Goal: Task Accomplishment & Management: Use online tool/utility

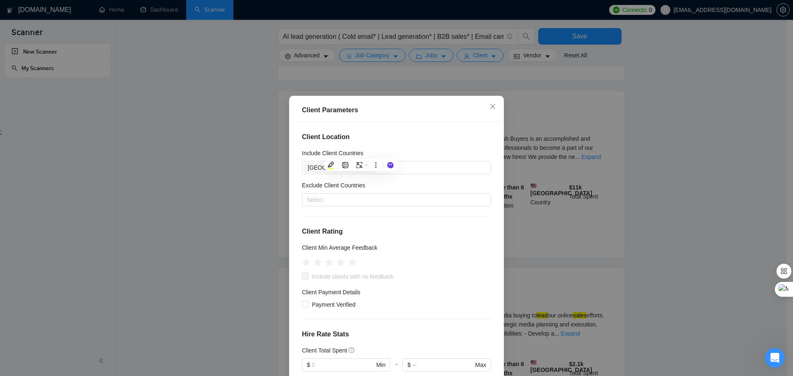
click at [399, 139] on h4 "Client Location" at bounding box center [396, 137] width 189 height 10
drag, startPoint x: 364, startPoint y: 153, endPoint x: 302, endPoint y: 155, distance: 61.2
click at [302, 155] on div "Include Client Countries" at bounding box center [396, 155] width 189 height 12
drag, startPoint x: 300, startPoint y: 139, endPoint x: 347, endPoint y: 140, distance: 47.1
click at [347, 140] on h4 "Client Location" at bounding box center [396, 137] width 189 height 10
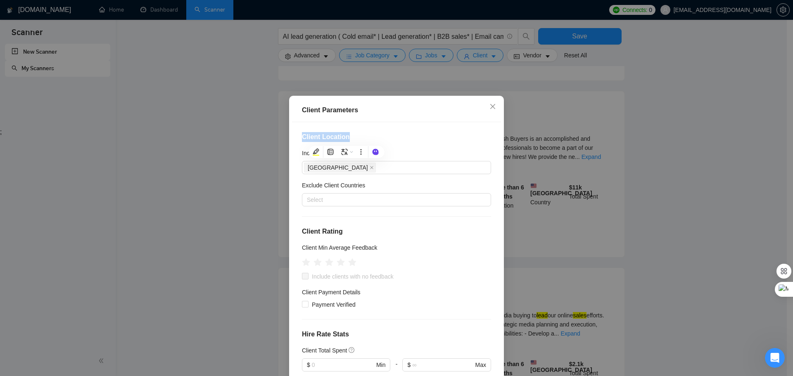
copy h4 "Client Location"
click at [369, 169] on div "[GEOGRAPHIC_DATA]" at bounding box center [392, 168] width 177 height 12
paste input "[GEOGRAPHIC_DATA]"
type input "[GEOGRAPHIC_DATA]"
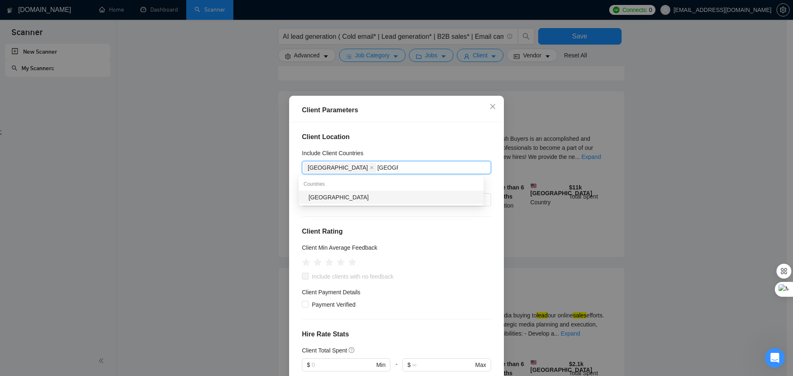
click at [319, 197] on div "[GEOGRAPHIC_DATA]" at bounding box center [394, 197] width 170 height 9
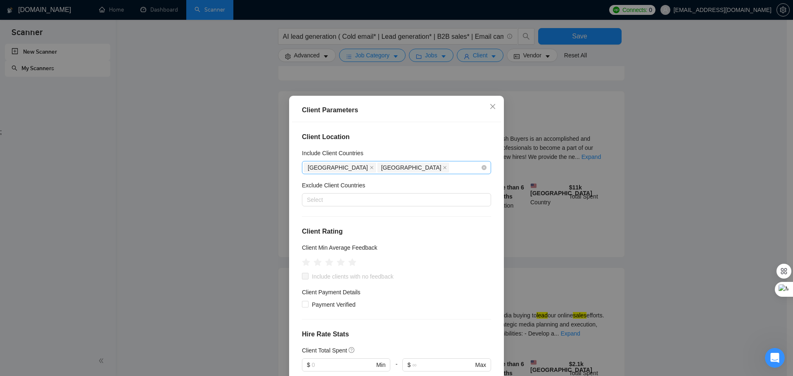
click at [395, 170] on div "[GEOGRAPHIC_DATA] [GEOGRAPHIC_DATA]" at bounding box center [392, 168] width 177 height 12
paste input "[GEOGRAPHIC_DATA]"
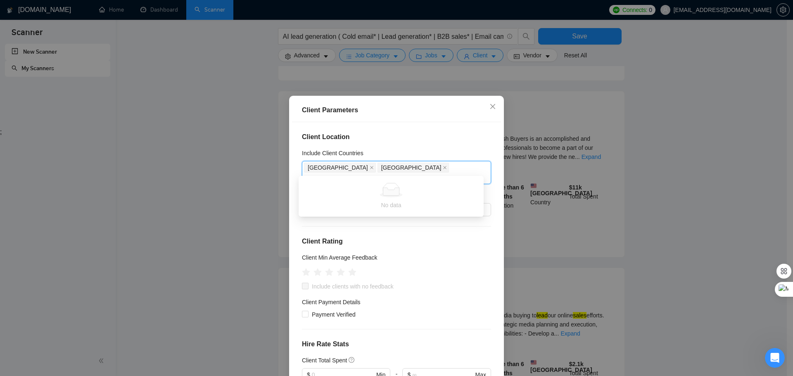
type input "[GEOGRAPHIC_DATA]"
click at [339, 198] on div "[GEOGRAPHIC_DATA]" at bounding box center [394, 197] width 170 height 9
click at [441, 169] on div "[GEOGRAPHIC_DATA] [GEOGRAPHIC_DATA] [GEOGRAPHIC_DATA]" at bounding box center [392, 173] width 177 height 23
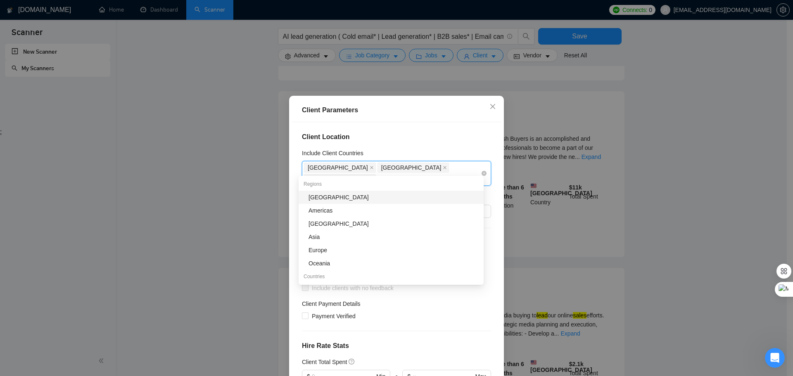
paste input "[GEOGRAPHIC_DATA]"
type input "[GEOGRAPHIC_DATA]"
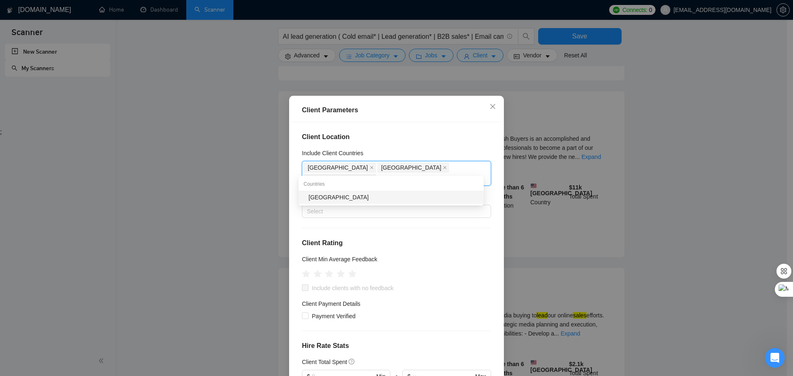
click at [378, 197] on div "[GEOGRAPHIC_DATA]" at bounding box center [394, 197] width 170 height 9
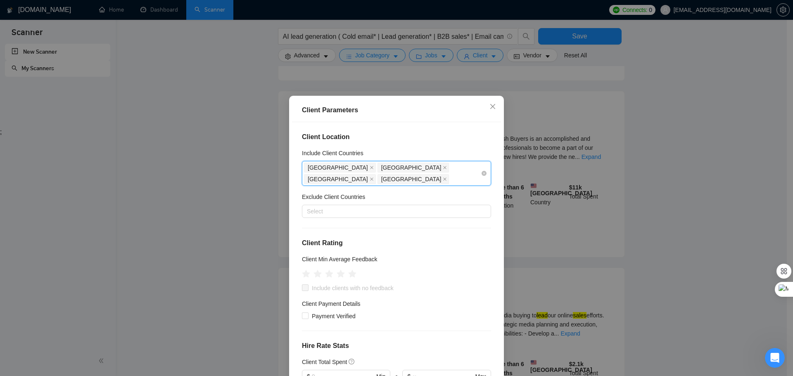
click at [451, 174] on div "[GEOGRAPHIC_DATA]" at bounding box center [415, 180] width 74 height 12
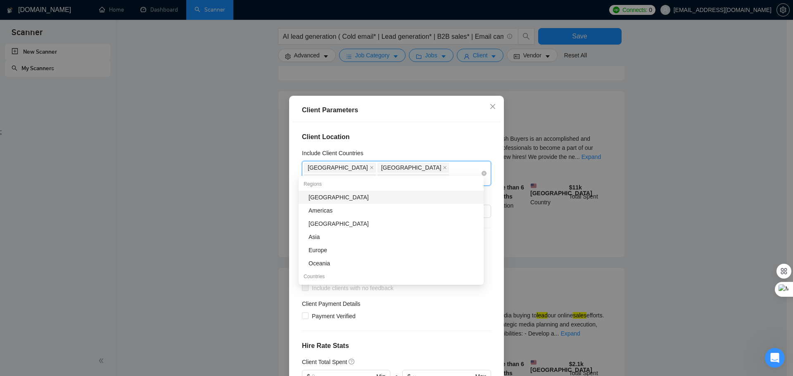
paste input "[GEOGRAPHIC_DATA]"
type input "[GEOGRAPHIC_DATA]"
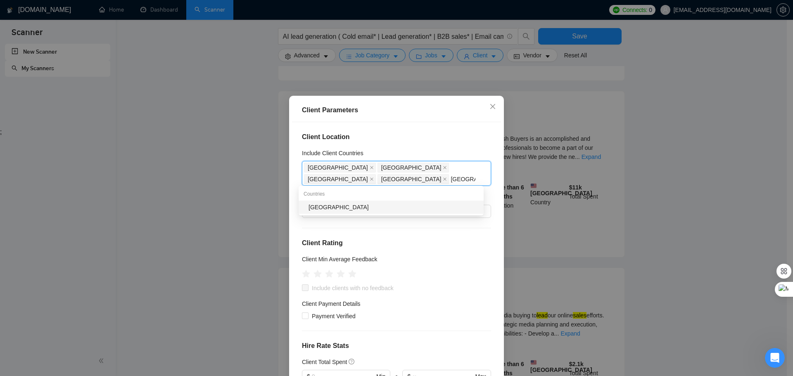
click at [371, 211] on div "[GEOGRAPHIC_DATA]" at bounding box center [394, 207] width 170 height 9
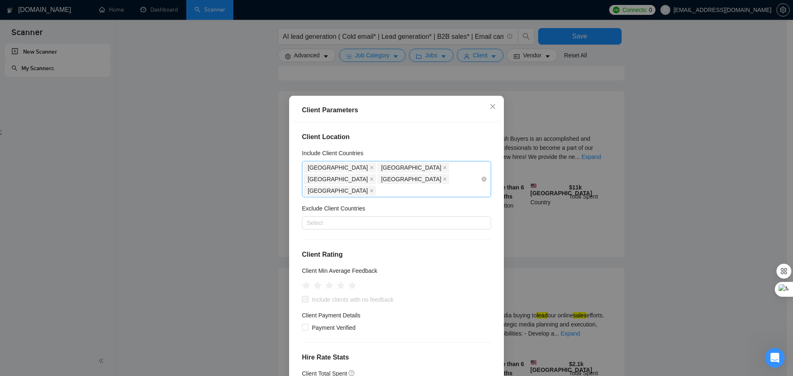
click at [350, 181] on div "[GEOGRAPHIC_DATA] [GEOGRAPHIC_DATA] [GEOGRAPHIC_DATA] [GEOGRAPHIC_DATA] [GEOGRA…" at bounding box center [392, 179] width 177 height 35
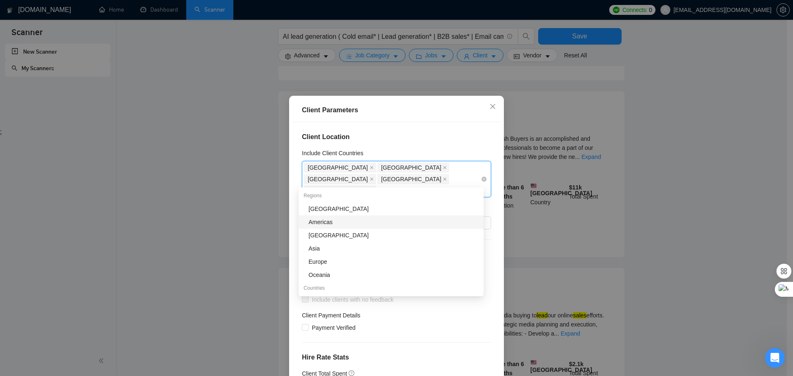
paste input "[GEOGRAPHIC_DATA]"
type input "[GEOGRAPHIC_DATA]"
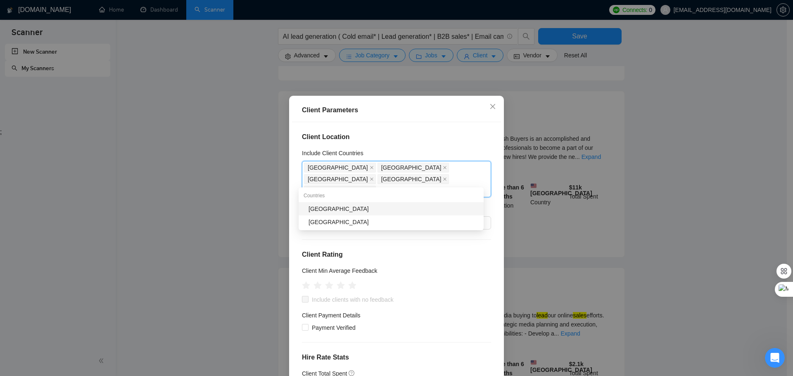
click at [343, 209] on div "[GEOGRAPHIC_DATA]" at bounding box center [394, 209] width 170 height 9
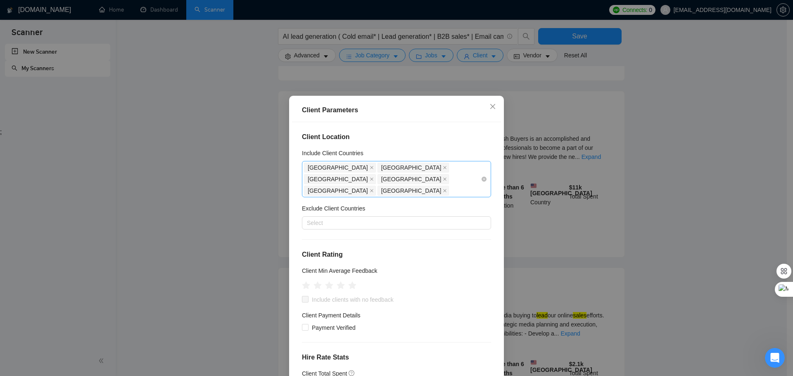
click at [396, 178] on div "[GEOGRAPHIC_DATA] [GEOGRAPHIC_DATA] [GEOGRAPHIC_DATA] [GEOGRAPHIC_DATA] [GEOGRA…" at bounding box center [392, 179] width 177 height 35
paste input "[GEOGRAPHIC_DATA]"
type input "[GEOGRAPHIC_DATA]"
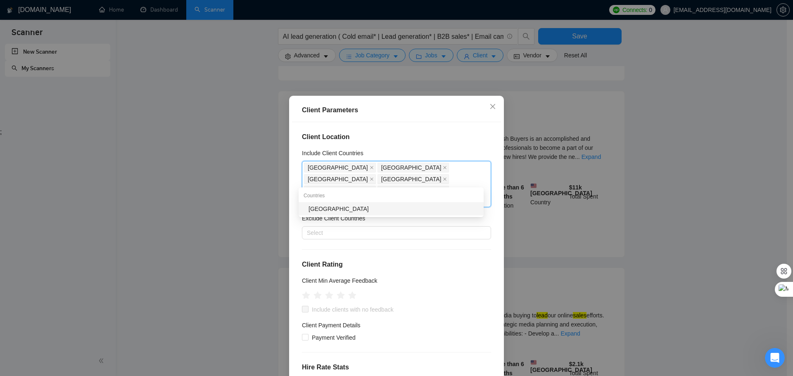
click at [349, 213] on div "[GEOGRAPHIC_DATA]" at bounding box center [394, 209] width 170 height 9
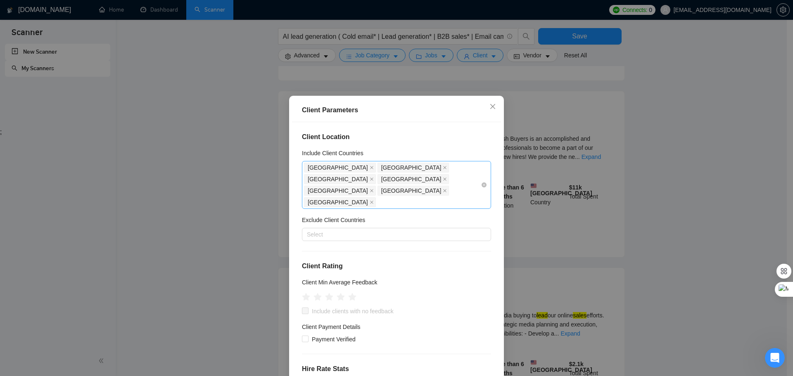
click at [436, 183] on div "[GEOGRAPHIC_DATA] [GEOGRAPHIC_DATA] [GEOGRAPHIC_DATA] [GEOGRAPHIC_DATA] [GEOGRA…" at bounding box center [392, 185] width 177 height 46
paste input "[GEOGRAPHIC_DATA]"
type input "[GEOGRAPHIC_DATA]"
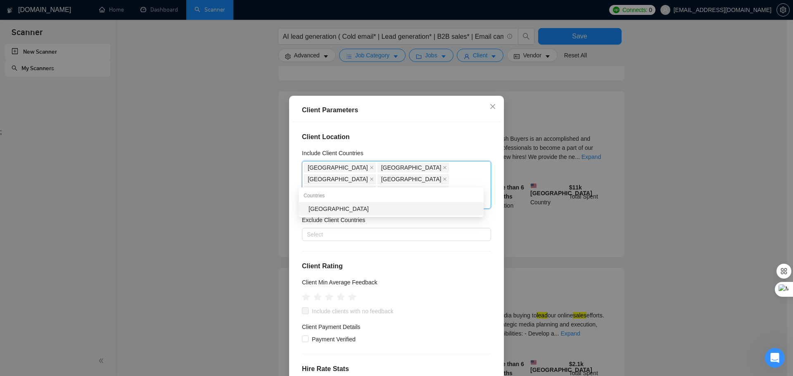
click at [354, 209] on div "[GEOGRAPHIC_DATA]" at bounding box center [394, 209] width 170 height 9
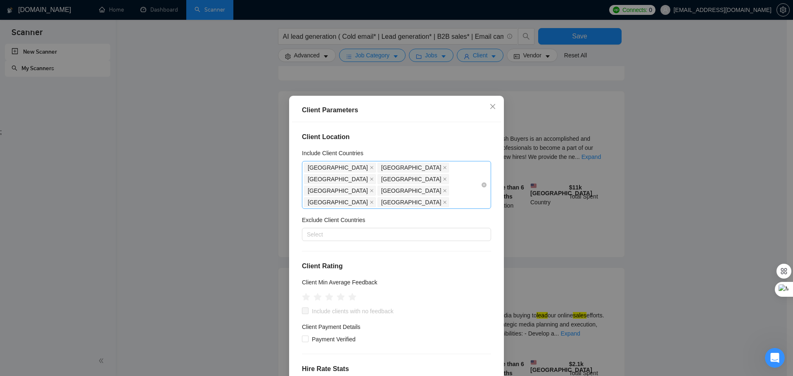
click at [470, 182] on div "[GEOGRAPHIC_DATA] [GEOGRAPHIC_DATA] [GEOGRAPHIC_DATA] [GEOGRAPHIC_DATA] [GEOGRA…" at bounding box center [392, 185] width 177 height 46
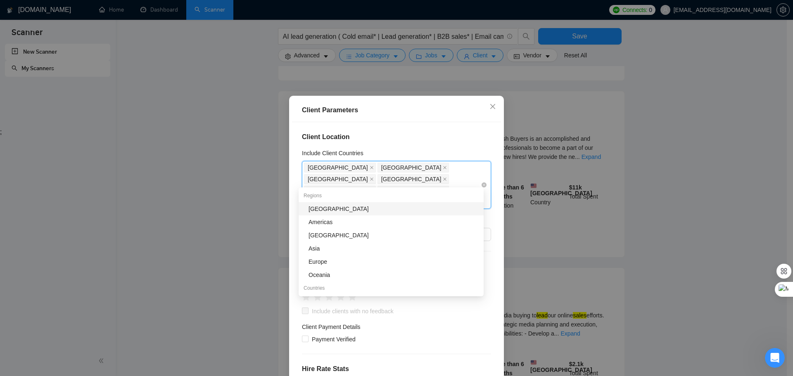
paste input "[GEOGRAPHIC_DATA]"
type input "[GEOGRAPHIC_DATA]"
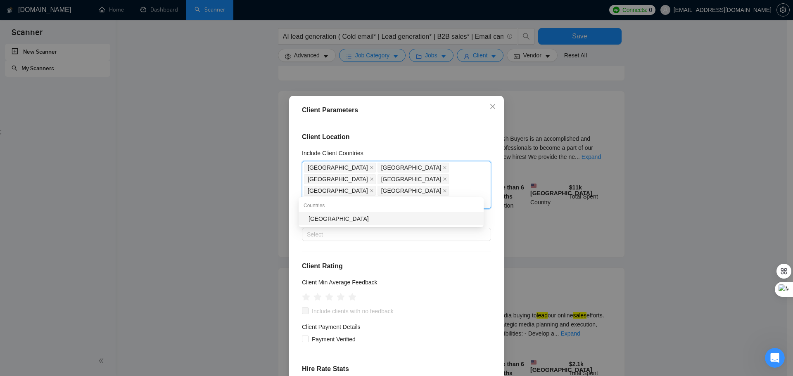
click at [334, 219] on div "[GEOGRAPHIC_DATA]" at bounding box center [394, 218] width 170 height 9
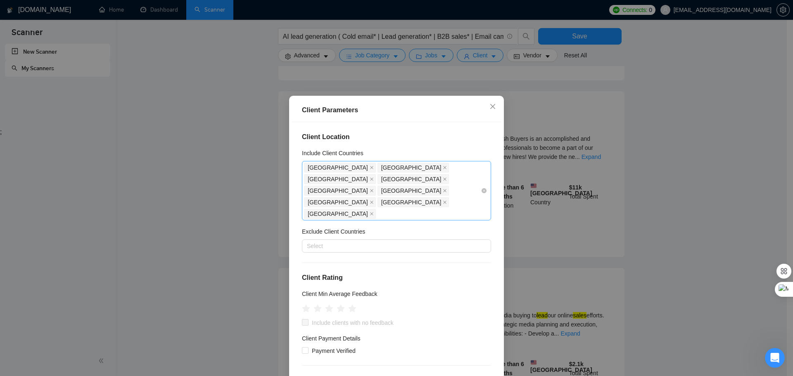
click at [350, 188] on div "[GEOGRAPHIC_DATA] [GEOGRAPHIC_DATA] [GEOGRAPHIC_DATA] [GEOGRAPHIC_DATA] [GEOGRA…" at bounding box center [392, 191] width 177 height 58
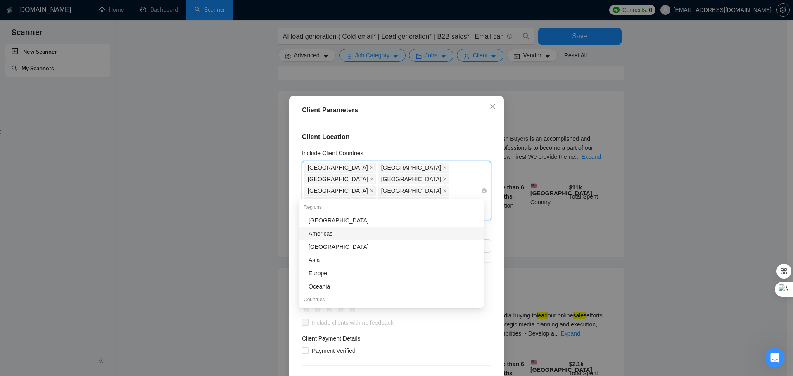
paste input "[GEOGRAPHIC_DATA]"
type input "[GEOGRAPHIC_DATA]"
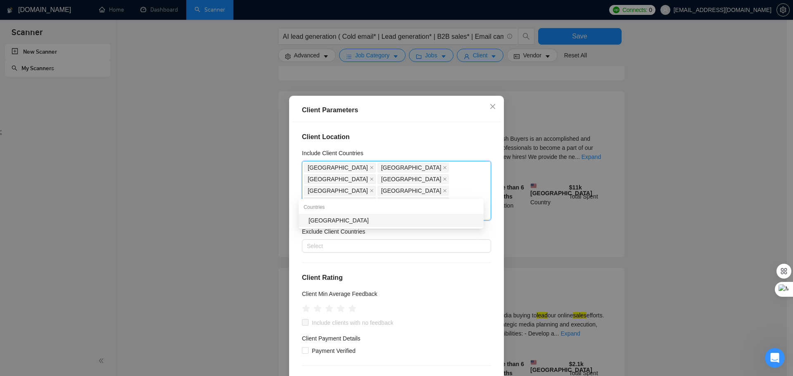
click at [329, 225] on div "[GEOGRAPHIC_DATA]" at bounding box center [394, 220] width 170 height 9
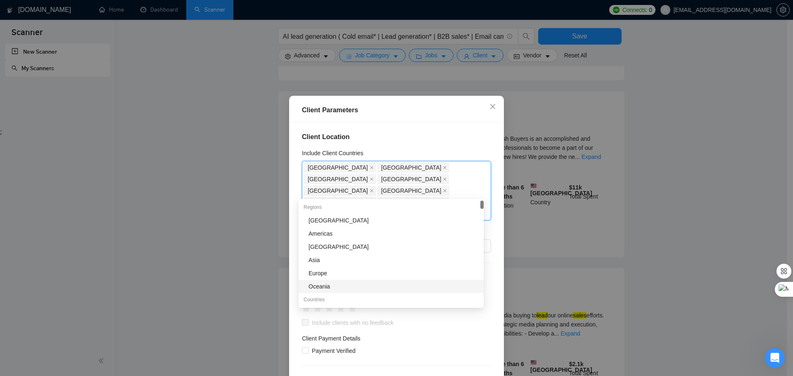
click at [450, 347] on div "Payment Verified" at bounding box center [396, 351] width 189 height 9
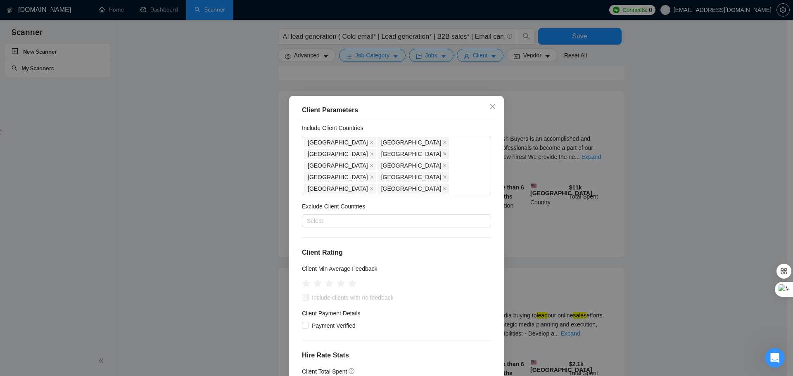
scroll to position [41, 0]
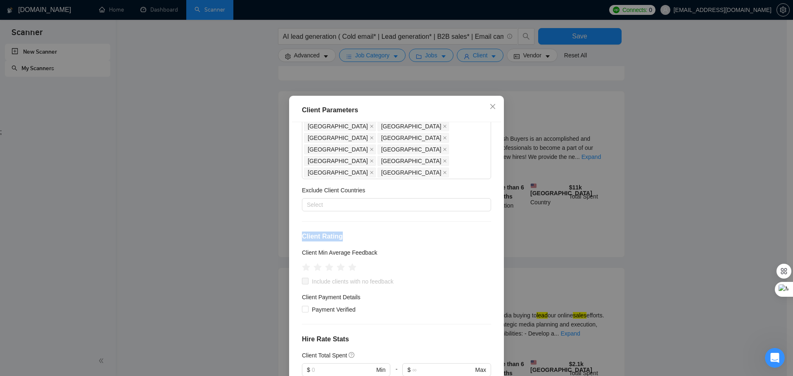
drag, startPoint x: 299, startPoint y: 214, endPoint x: 343, endPoint y: 216, distance: 44.2
click at [343, 232] on h4 "Client Rating" at bounding box center [396, 237] width 189 height 10
copy h4 "Client Rating"
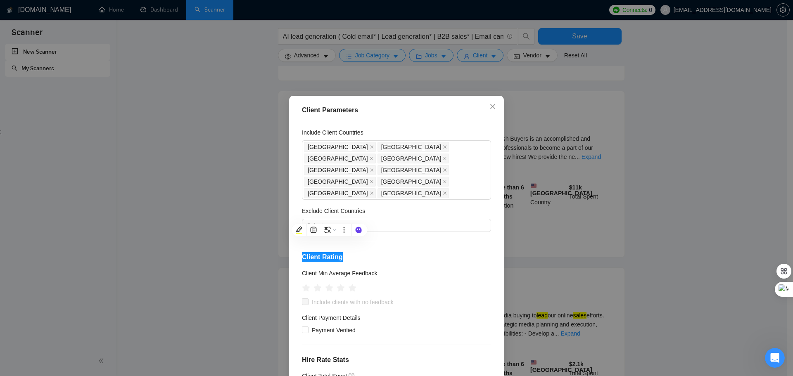
scroll to position [0, 0]
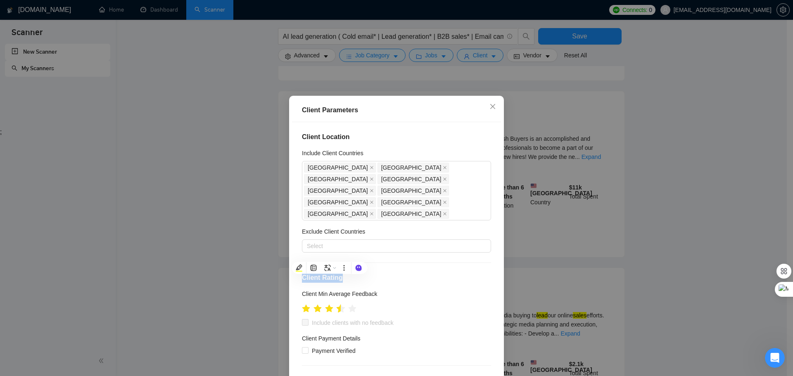
click at [337, 305] on icon "star" at bounding box center [341, 309] width 9 height 8
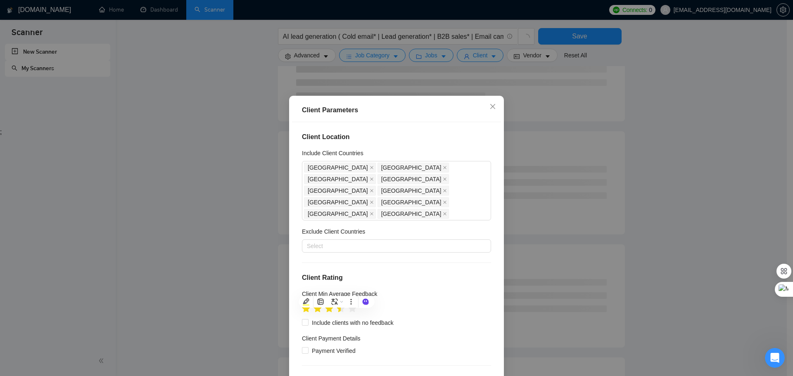
click at [438, 302] on div at bounding box center [396, 308] width 189 height 13
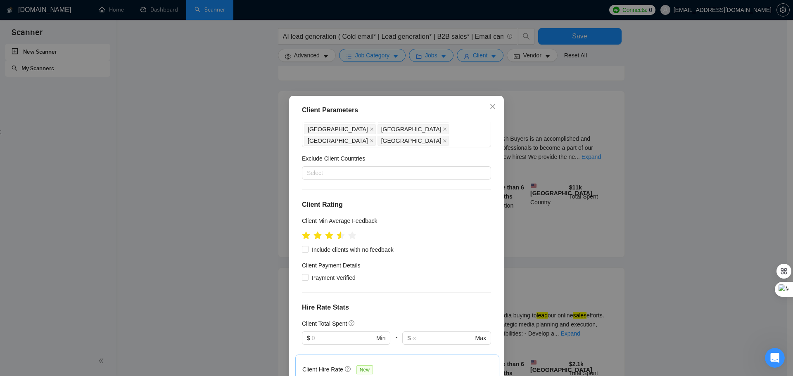
scroll to position [83, 0]
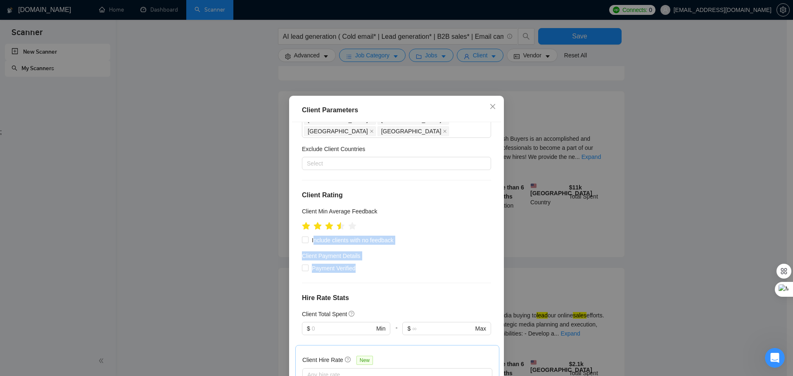
drag, startPoint x: 312, startPoint y: 219, endPoint x: 391, endPoint y: 243, distance: 82.6
click at [389, 242] on div "Client Location Include Client Countries [GEOGRAPHIC_DATA] [GEOGRAPHIC_DATA] [G…" at bounding box center [396, 254] width 209 height 264
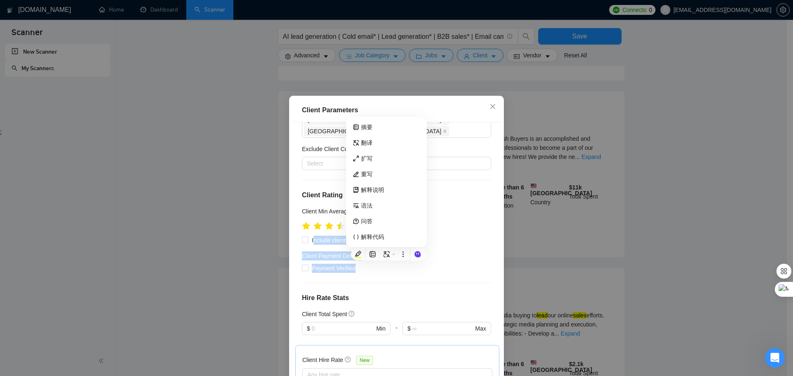
copy div "nclude clients with no feedback Client Payment Details Payment Verified"
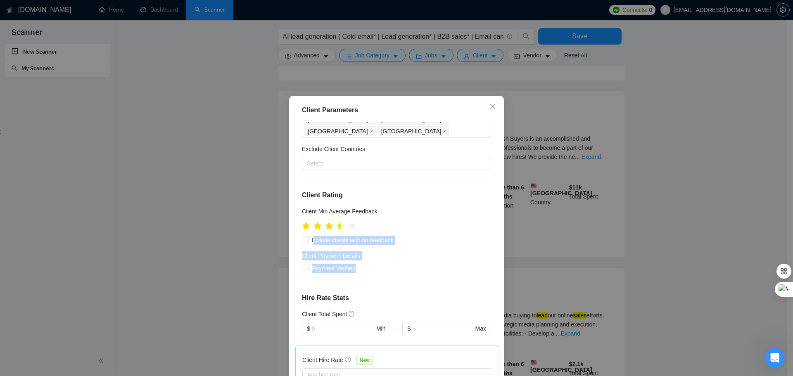
click at [453, 236] on div "Include clients with no feedback" at bounding box center [396, 240] width 189 height 9
click at [302, 237] on input "Include clients with no feedback" at bounding box center [305, 240] width 6 height 6
checkbox input "true"
click at [299, 244] on div "Client Location Include Client Countries [GEOGRAPHIC_DATA] [GEOGRAPHIC_DATA] [G…" at bounding box center [396, 254] width 209 height 264
click at [302, 265] on input "Payment Verified" at bounding box center [305, 268] width 6 height 6
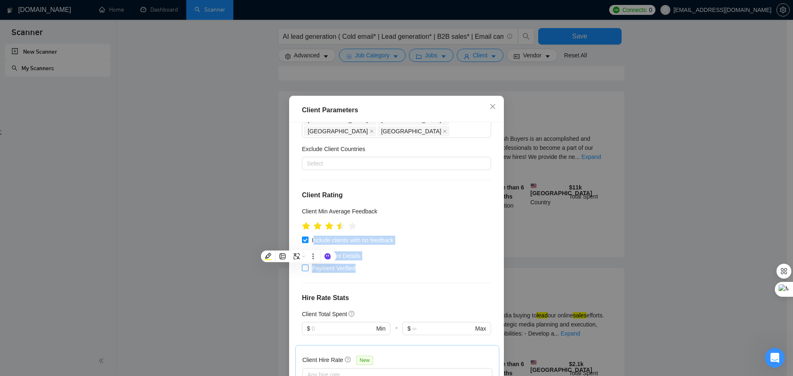
checkbox input "true"
click at [462, 179] on div "Client Location Include Client Countries [GEOGRAPHIC_DATA] [GEOGRAPHIC_DATA] [G…" at bounding box center [396, 254] width 209 height 264
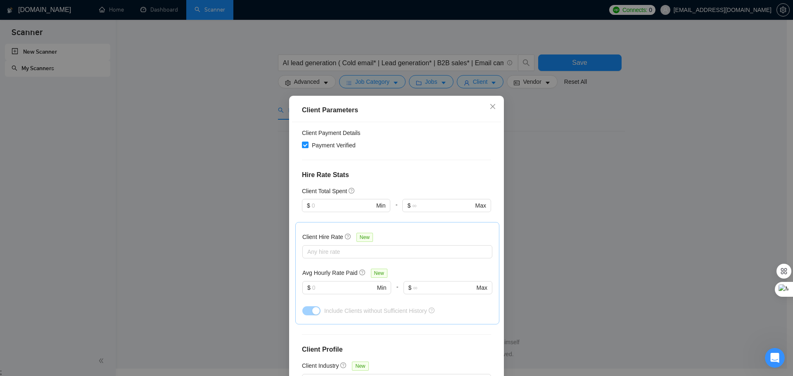
scroll to position [207, 0]
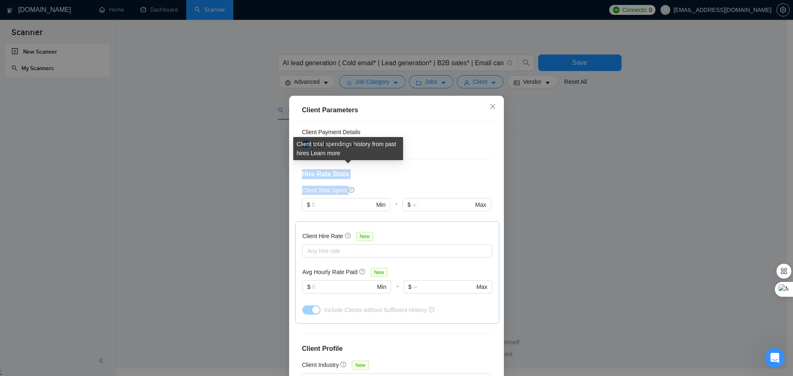
drag, startPoint x: 300, startPoint y: 153, endPoint x: 347, endPoint y: 169, distance: 50.3
click at [347, 169] on div "Client Location Include Client Countries [GEOGRAPHIC_DATA] [GEOGRAPHIC_DATA] [G…" at bounding box center [396, 254] width 209 height 264
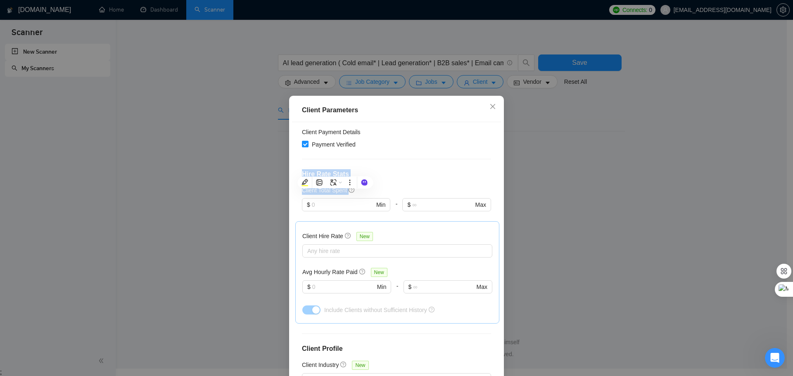
copy div "Hire Rate Stats Client Total Spent"
click at [339, 246] on div at bounding box center [394, 251] width 178 height 10
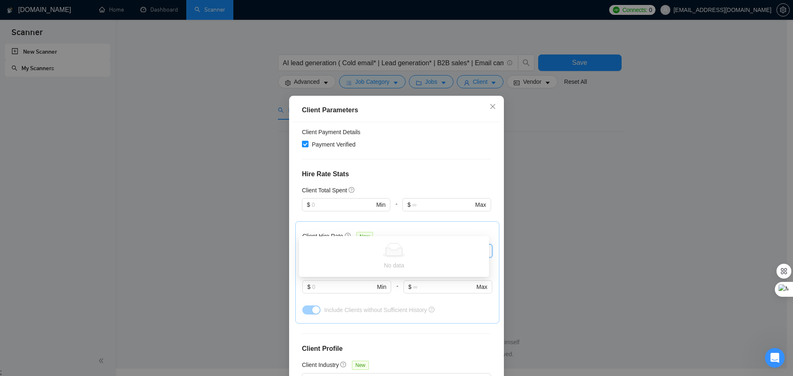
type input "50"
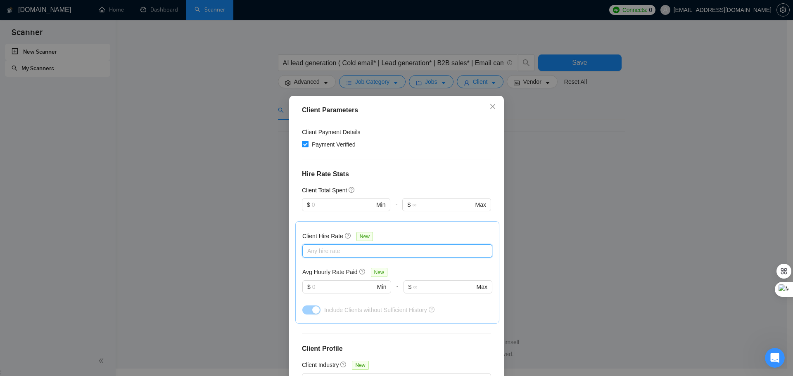
drag, startPoint x: 346, startPoint y: 224, endPoint x: 336, endPoint y: 226, distance: 10.3
click at [336, 246] on div at bounding box center [394, 251] width 178 height 10
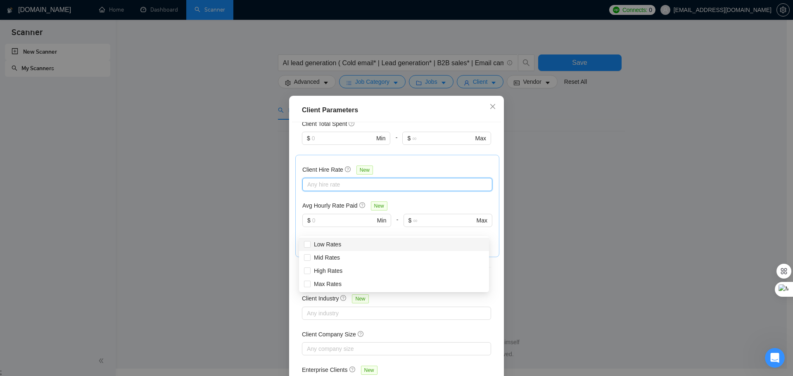
scroll to position [274, 0]
click at [376, 179] on div at bounding box center [394, 184] width 178 height 10
click at [310, 179] on div at bounding box center [394, 184] width 178 height 10
click at [312, 179] on div at bounding box center [394, 184] width 178 height 10
click at [350, 178] on div "Any hire rate" at bounding box center [397, 184] width 190 height 13
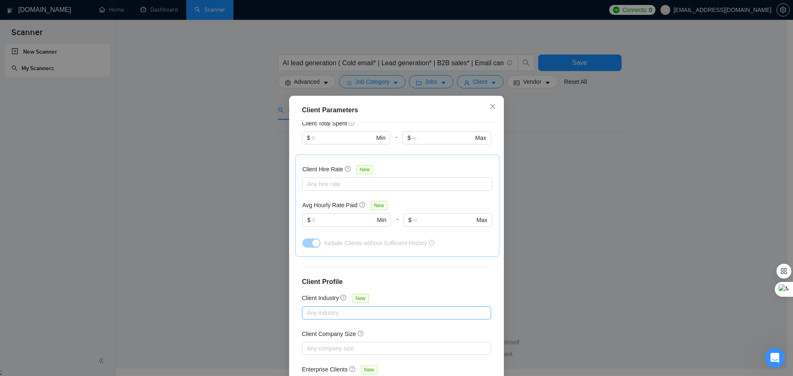
click at [336, 308] on div at bounding box center [392, 313] width 177 height 10
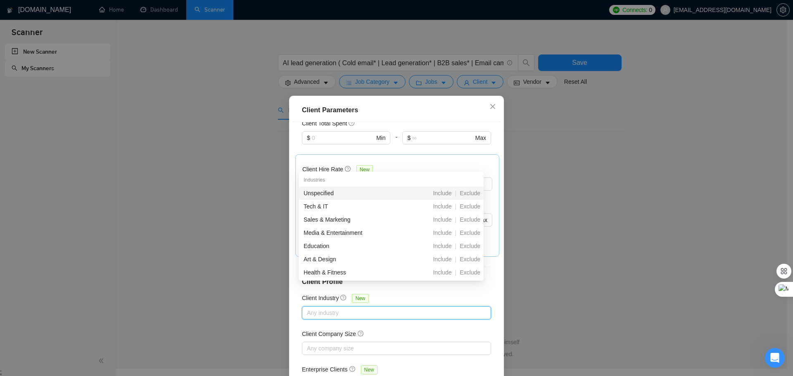
click at [425, 165] on div "Client Hire Rate New" at bounding box center [397, 171] width 190 height 13
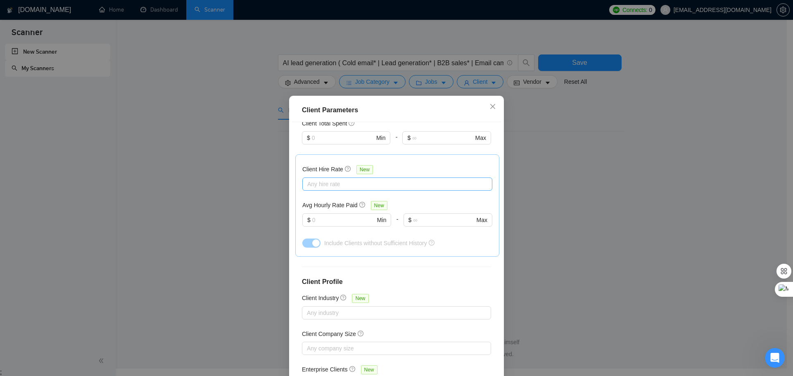
click at [329, 178] on div "Any hire rate" at bounding box center [397, 184] width 190 height 13
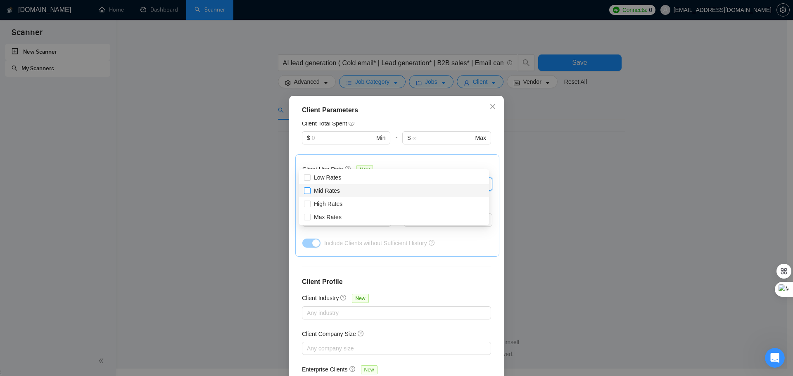
click at [309, 192] on input "Mid Rates" at bounding box center [307, 191] width 6 height 6
checkbox input "true"
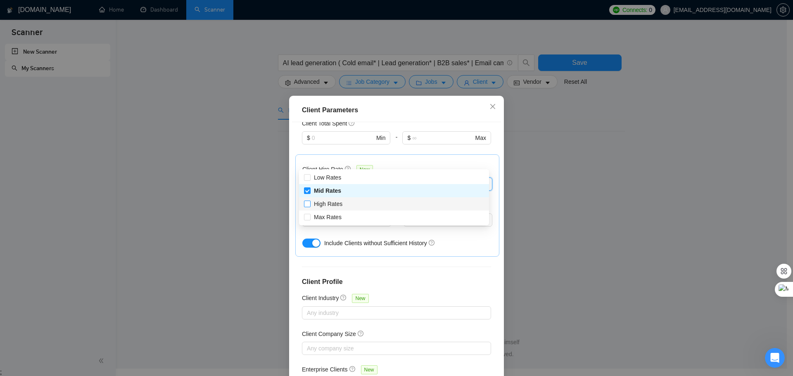
click at [309, 205] on input "High Rates" at bounding box center [307, 204] width 6 height 6
checkbox input "true"
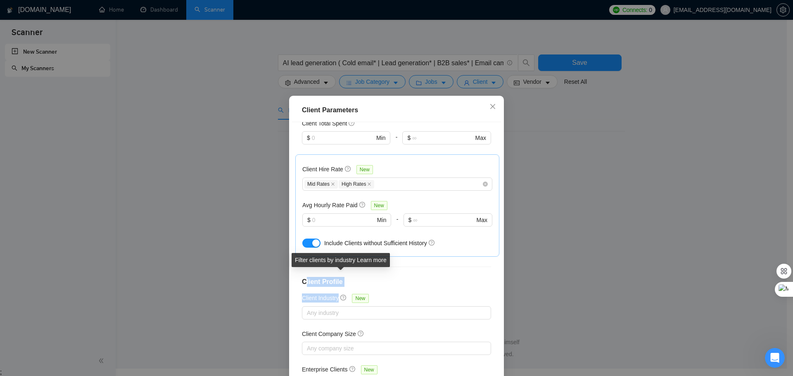
drag, startPoint x: 302, startPoint y: 259, endPoint x: 343, endPoint y: 274, distance: 43.7
click at [343, 274] on div "Client Location Include Client Countries [GEOGRAPHIC_DATA] [GEOGRAPHIC_DATA] [G…" at bounding box center [396, 254] width 209 height 264
click at [416, 267] on div "Client Location Include Client Countries [GEOGRAPHIC_DATA] [GEOGRAPHIC_DATA] [G…" at bounding box center [396, 254] width 209 height 264
drag, startPoint x: 300, startPoint y: 259, endPoint x: 336, endPoint y: 275, distance: 39.6
click at [336, 275] on div "Client Location Include Client Countries [GEOGRAPHIC_DATA] [GEOGRAPHIC_DATA] [G…" at bounding box center [396, 254] width 209 height 264
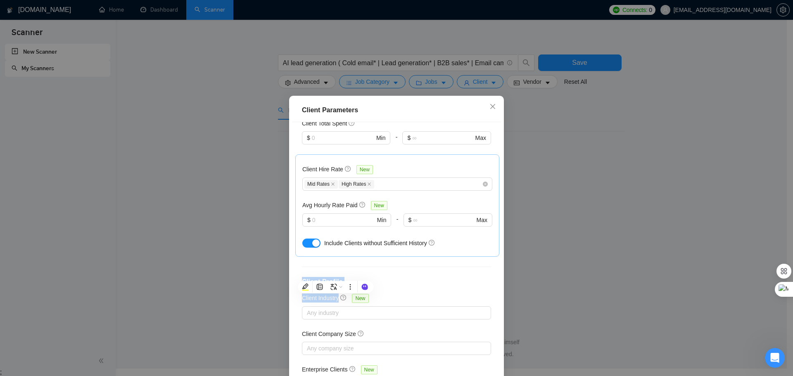
copy div "Client Profile Client Industry"
click at [431, 266] on div "Client Location Include Client Countries [GEOGRAPHIC_DATA] [GEOGRAPHIC_DATA] [G…" at bounding box center [396, 254] width 209 height 264
click at [405, 308] on div at bounding box center [392, 313] width 177 height 10
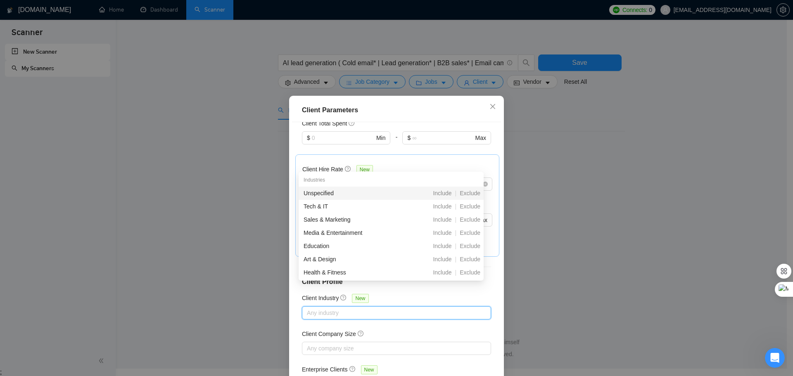
paste input "Manufacturing & Industrial"
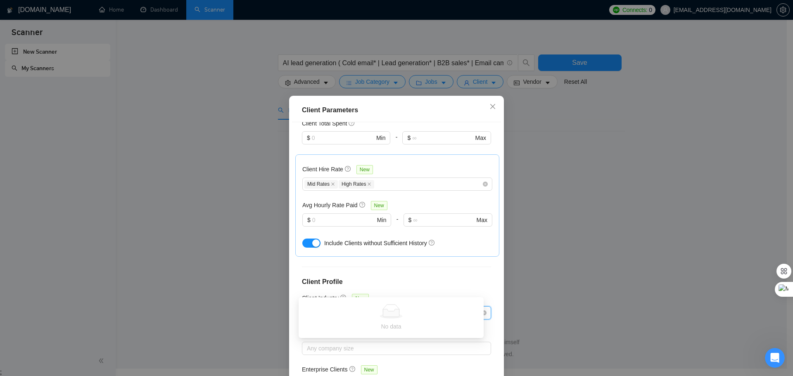
type input "Manufacturing &"
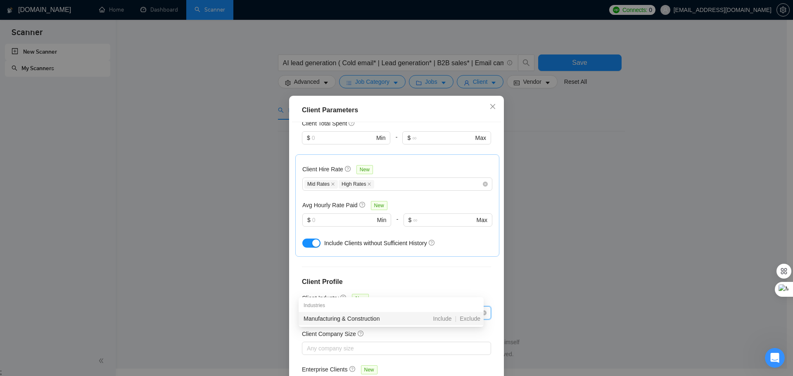
click at [373, 321] on div "Manufacturing & Construction" at bounding box center [349, 318] width 90 height 9
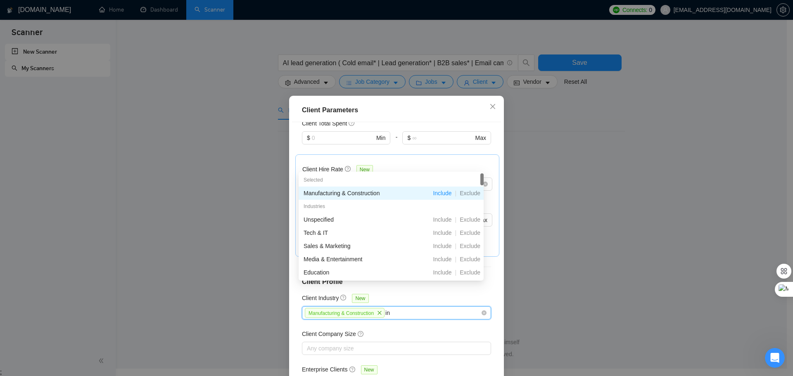
type input "i"
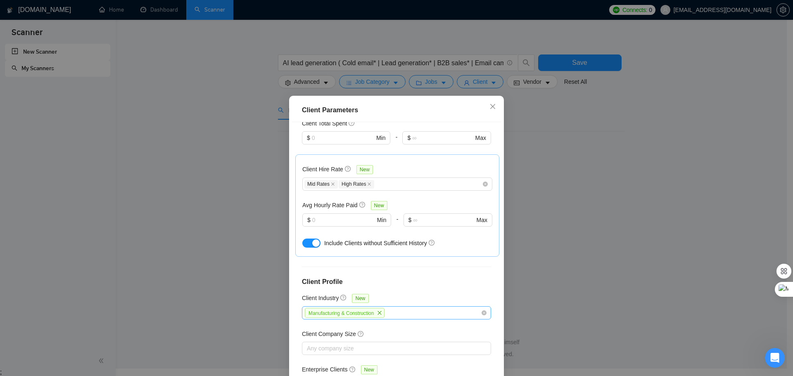
click at [399, 307] on div "Manufacturing & Construction" at bounding box center [392, 313] width 177 height 12
paste input "Software & Technology"
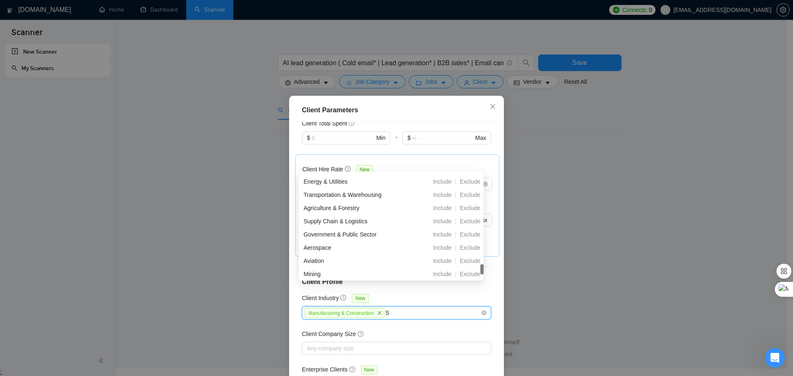
scroll to position [304, 0]
type input "S"
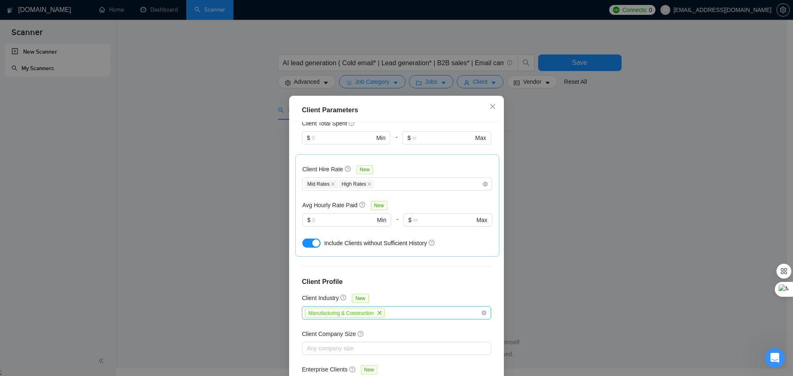
click at [405, 307] on div "Manufacturing & Construction" at bounding box center [392, 313] width 177 height 12
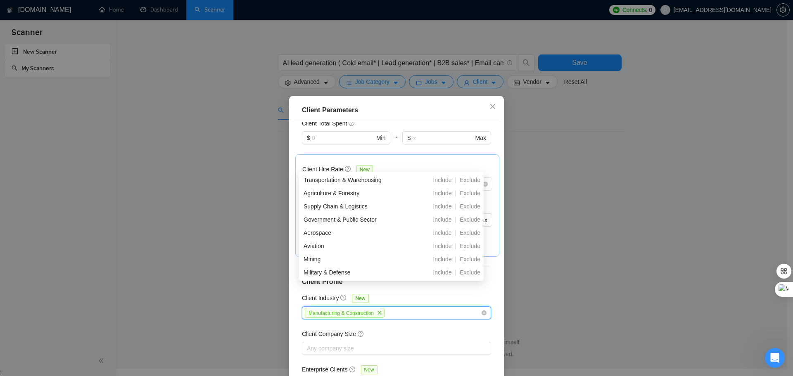
scroll to position [212, 0]
paste input "Professional Services"
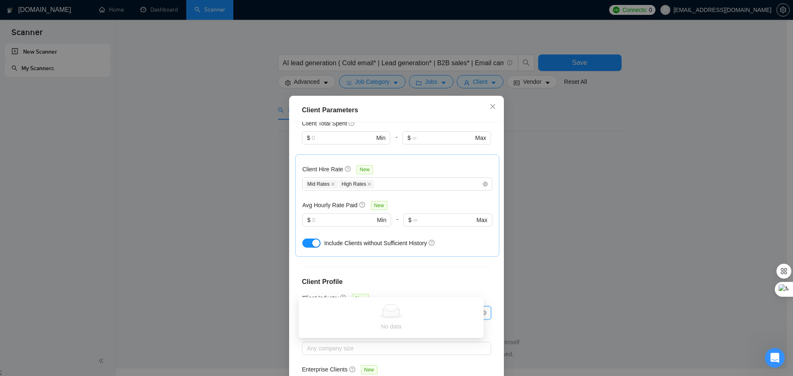
type input "P"
click at [417, 307] on div "Manufacturing & Construction" at bounding box center [392, 313] width 177 height 12
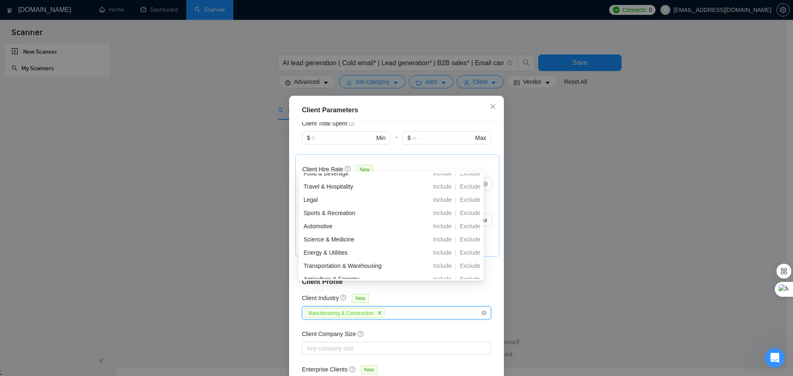
paste input "Business Services"
type input "Business Services"
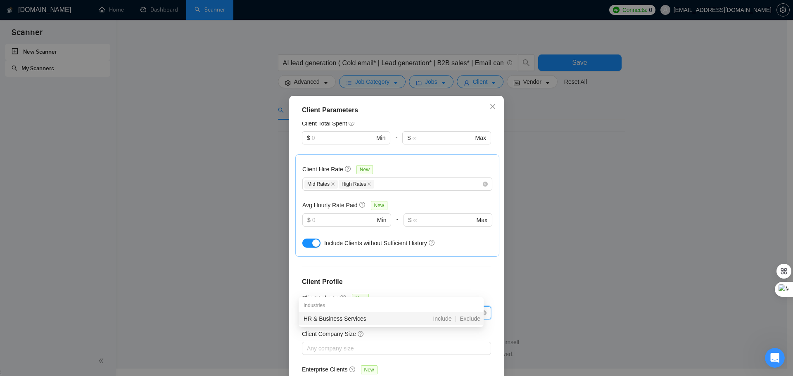
click at [360, 320] on div "HR & Business Services" at bounding box center [349, 318] width 90 height 9
type input "h"
type input "m"
type input "[PERSON_NAME]"
click at [325, 322] on div "Finance & Accounting" at bounding box center [349, 318] width 90 height 9
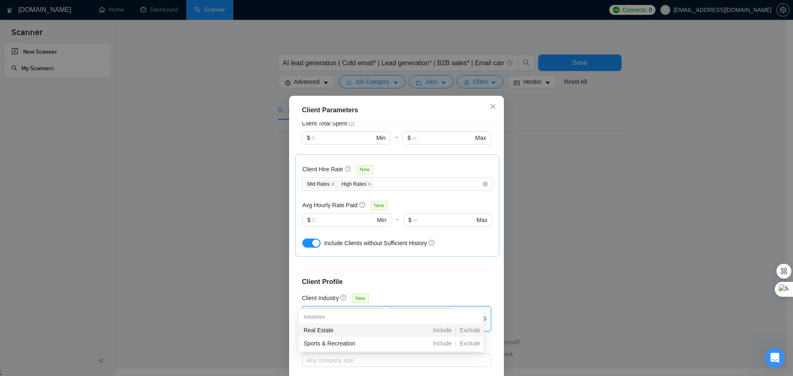
type input "real"
click at [346, 330] on div "Real Estate" at bounding box center [349, 330] width 90 height 9
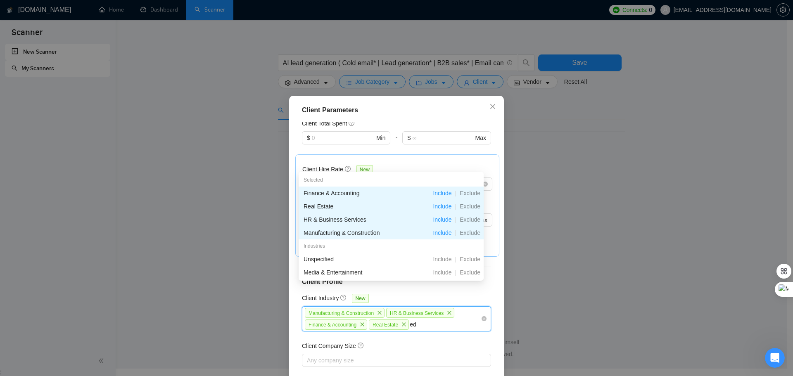
type input "edu"
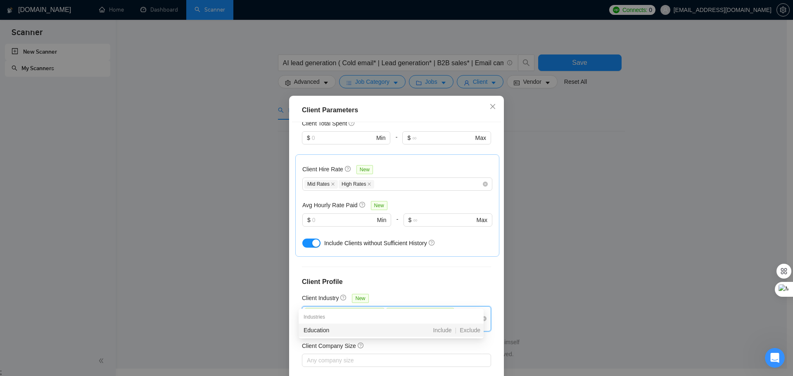
click at [369, 330] on div "Education" at bounding box center [349, 330] width 90 height 9
type input "t"
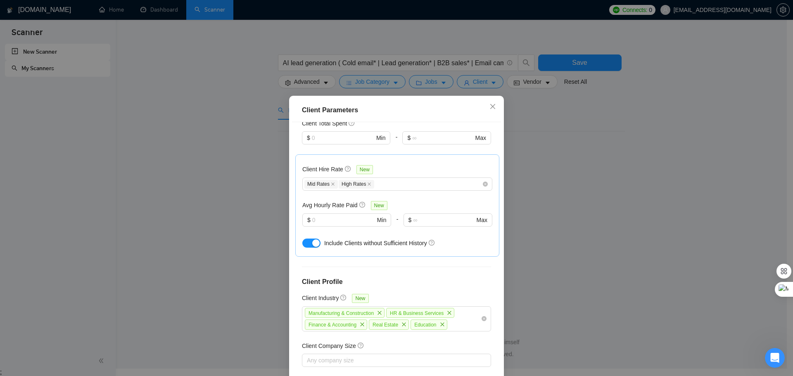
click at [433, 122] on div "Client Parameters" at bounding box center [396, 111] width 209 height 24
click at [451, 307] on div "Manufacturing & Construction HR & Business Services Finance & Accounting Real E…" at bounding box center [392, 319] width 177 height 24
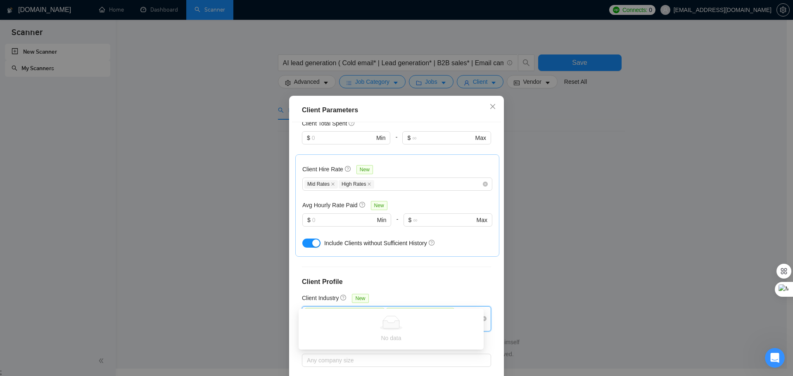
type input "s"
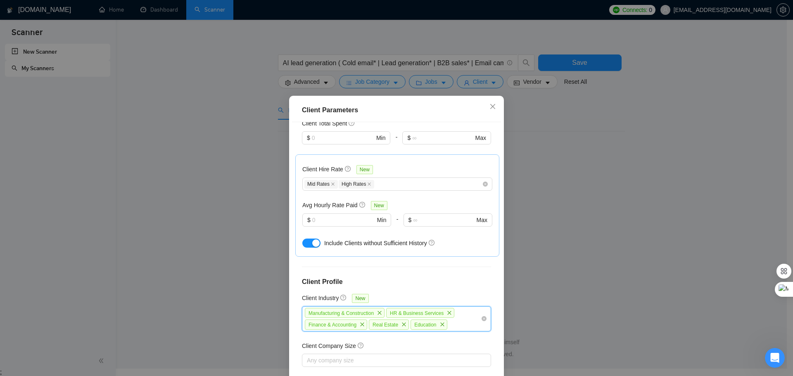
click at [452, 307] on div "Manufacturing & Construction HR & Business Services Finance & Accounting Real E…" at bounding box center [392, 319] width 177 height 24
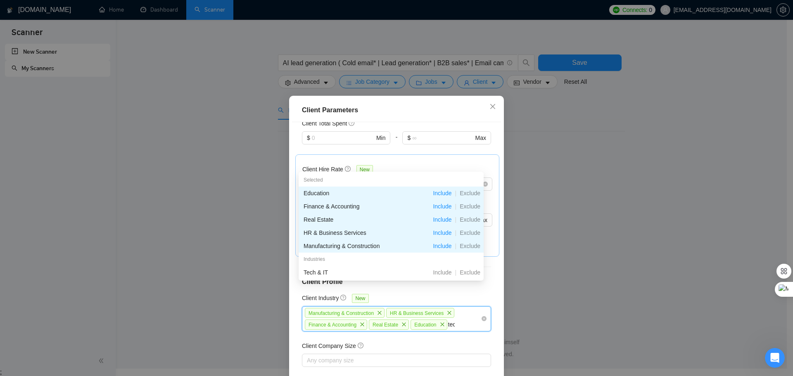
type input "tech"
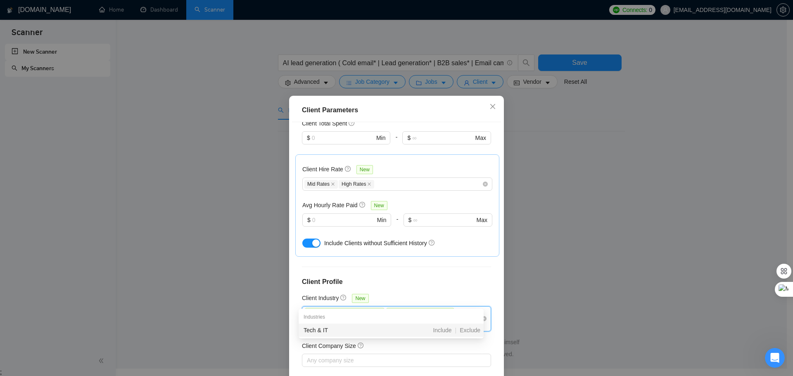
click at [329, 333] on div "Tech & IT" at bounding box center [349, 330] width 90 height 9
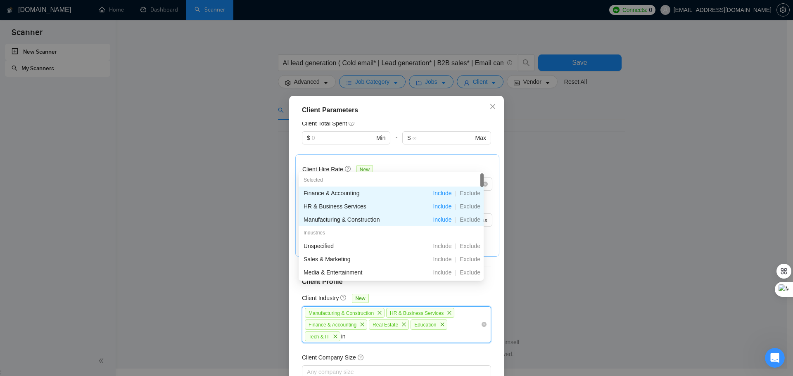
type input "i"
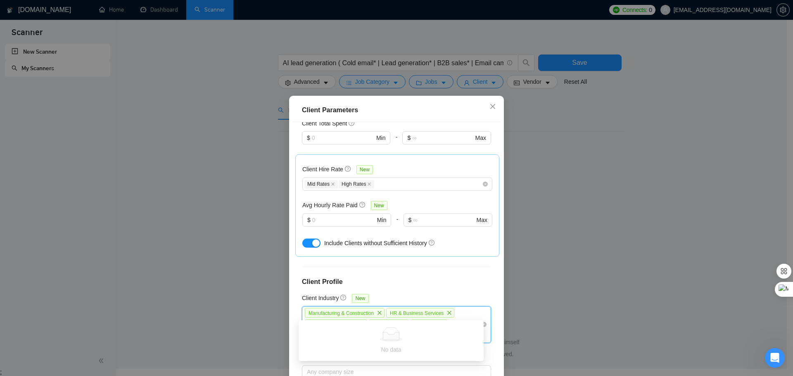
type input "c"
